Goal: Find specific page/section: Find specific page/section

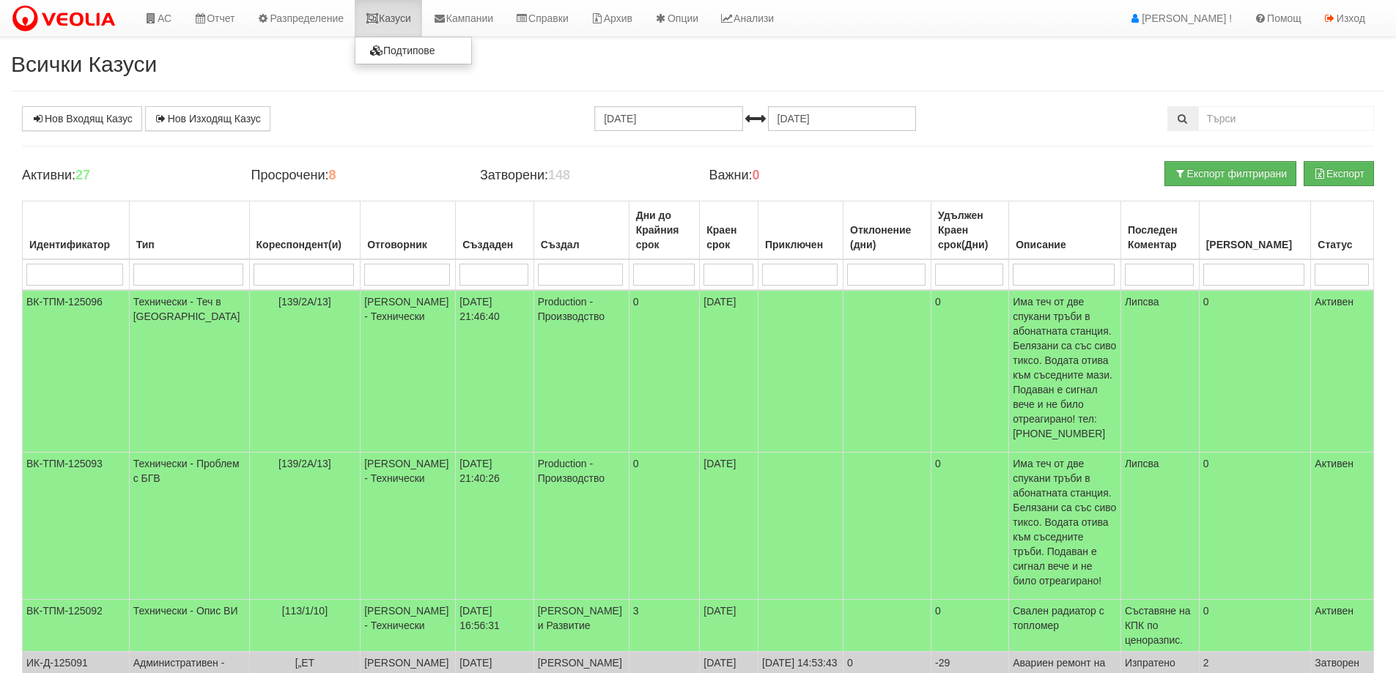
click at [402, 19] on link "Казуси" at bounding box center [388, 18] width 67 height 37
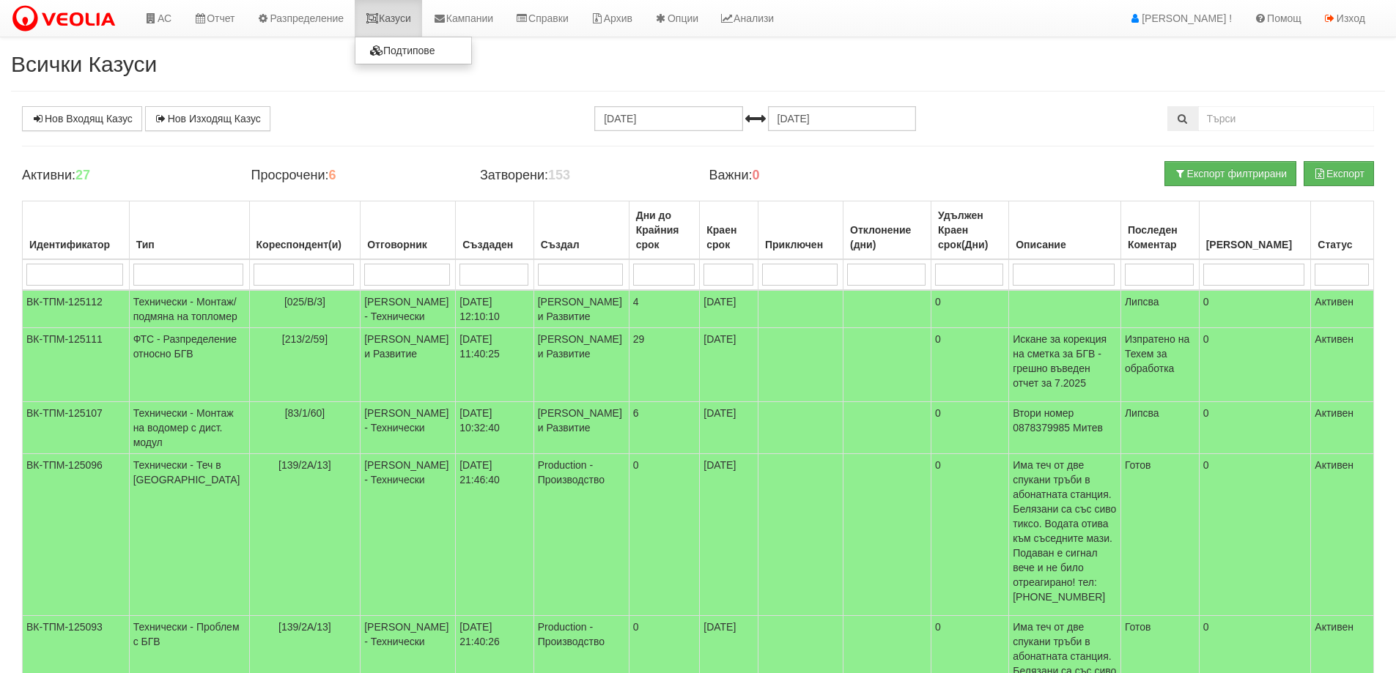
click at [387, 10] on link "Казуси" at bounding box center [388, 18] width 67 height 37
click at [422, 23] on link "Казуси" at bounding box center [388, 18] width 67 height 37
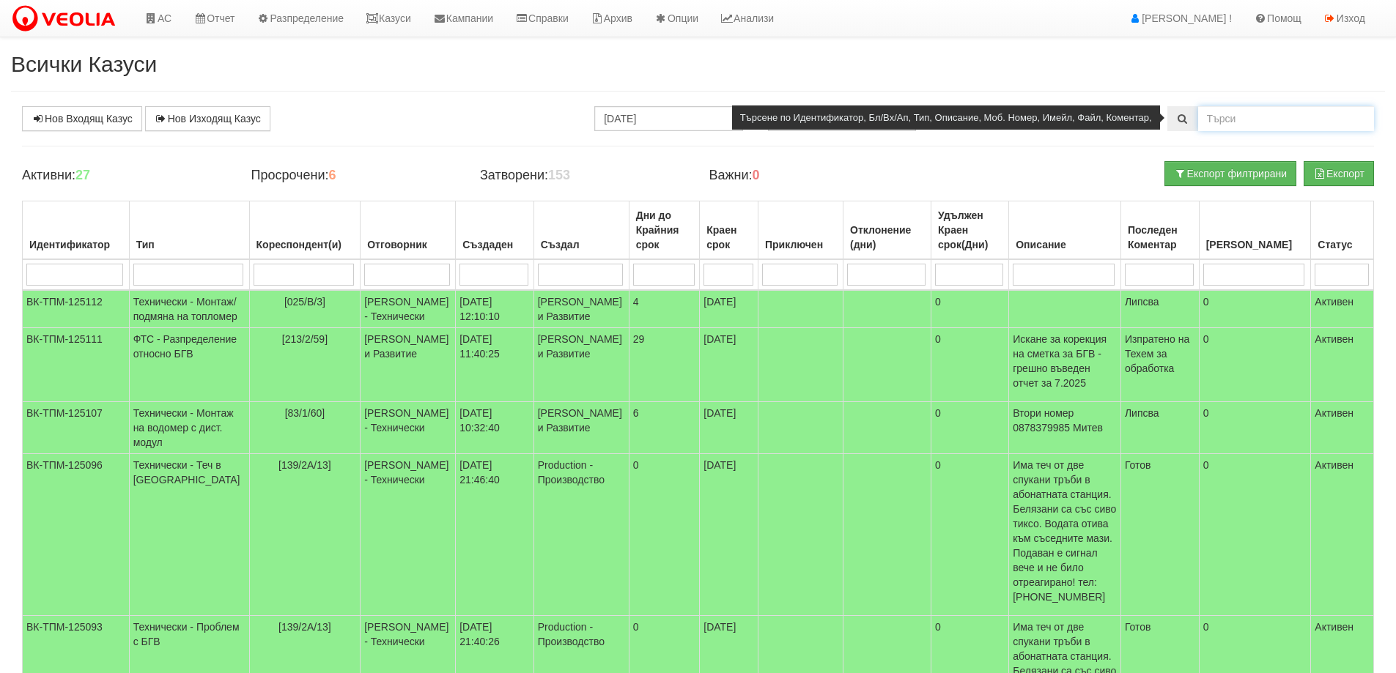
click at [1237, 120] on input "text" at bounding box center [1286, 118] width 176 height 25
type input "акциз"
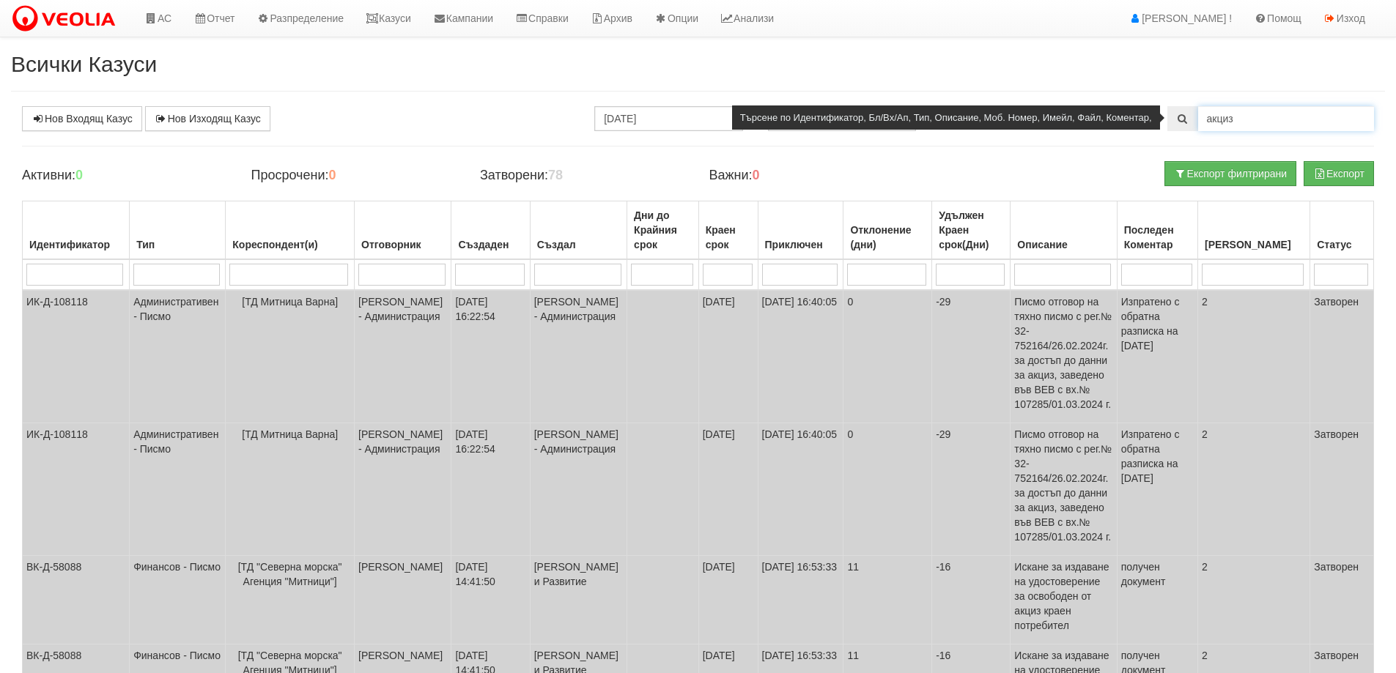
drag, startPoint x: 1245, startPoint y: 121, endPoint x: 1196, endPoint y: 119, distance: 49.1
click at [1196, 119] on div "акциз" at bounding box center [1270, 118] width 207 height 25
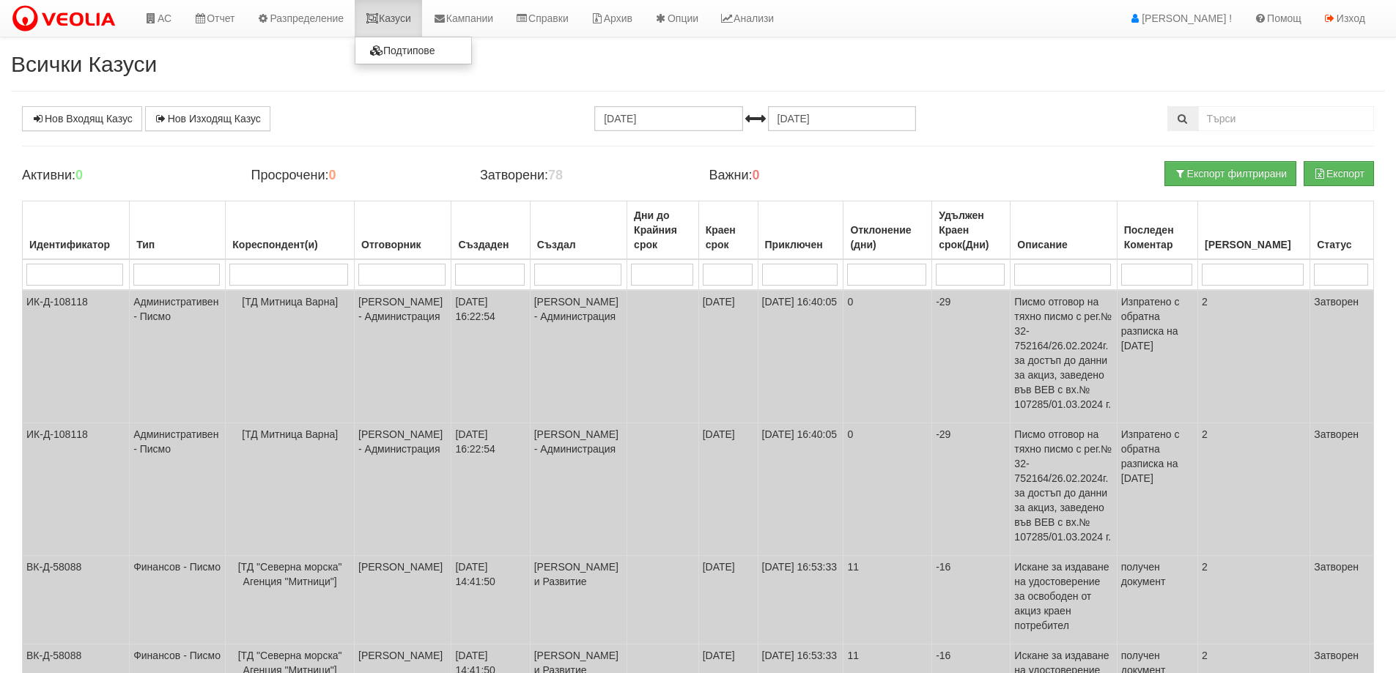
click at [419, 21] on link "Казуси" at bounding box center [388, 18] width 67 height 37
